Goal: Information Seeking & Learning: Learn about a topic

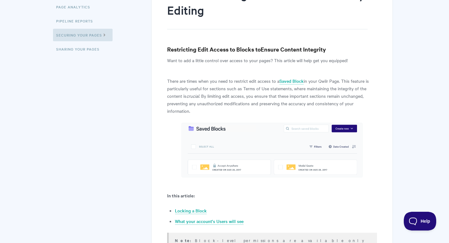
scroll to position [138, 0]
